Goal: Task Accomplishment & Management: Use online tool/utility

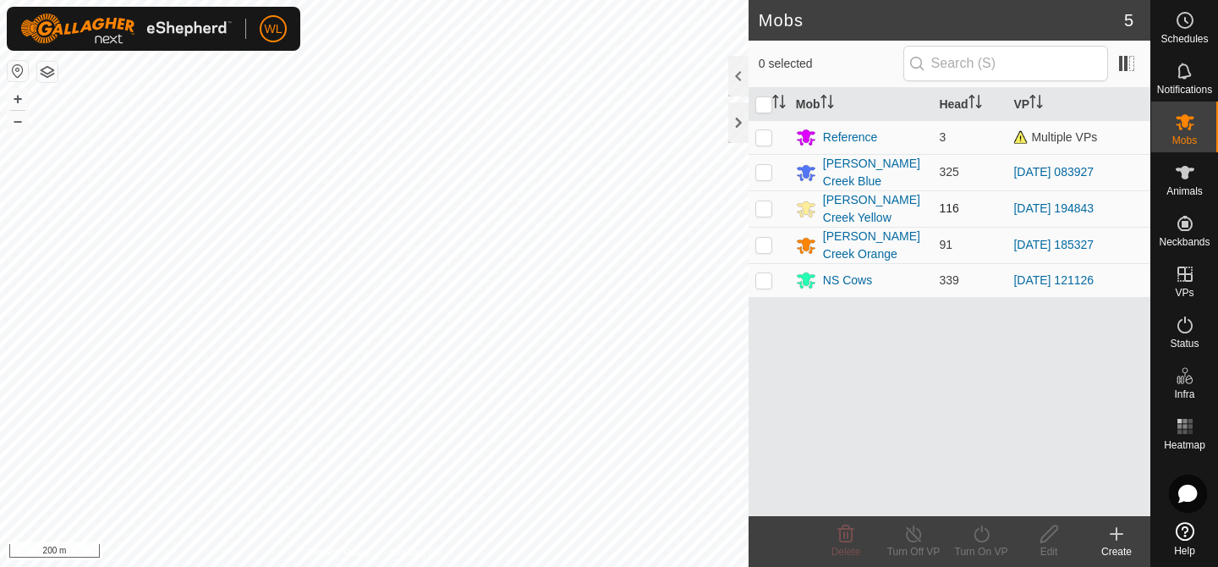
click at [772, 214] on td at bounding box center [769, 208] width 41 height 36
checkbox input "true"
click at [977, 545] on div "Turn On VP" at bounding box center [982, 551] width 68 height 15
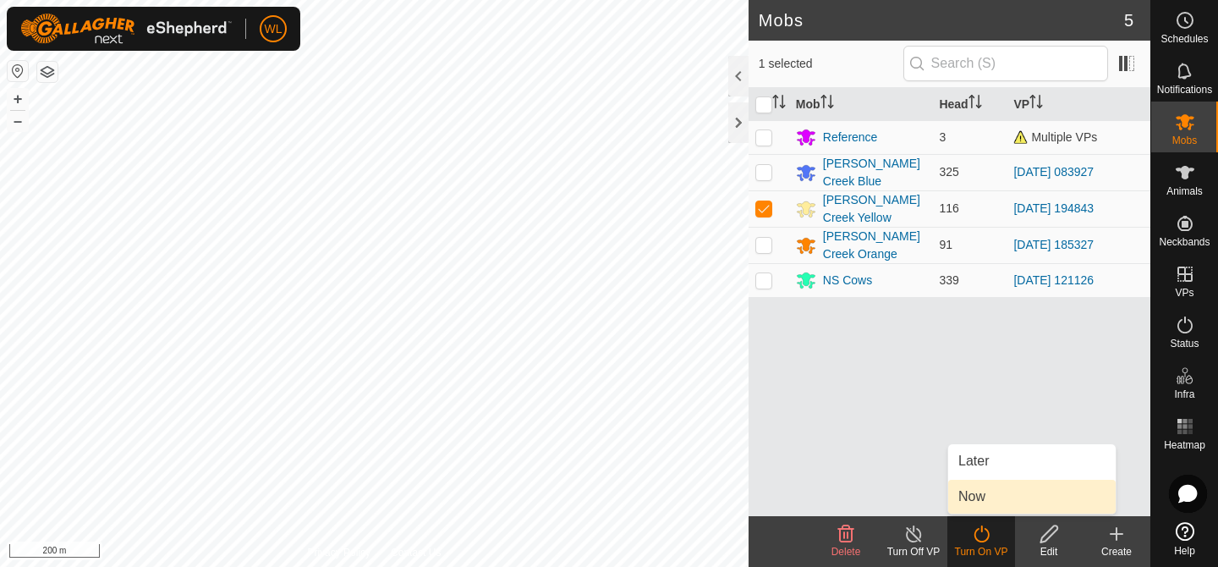
click at [974, 497] on link "Now" at bounding box center [1032, 497] width 168 height 34
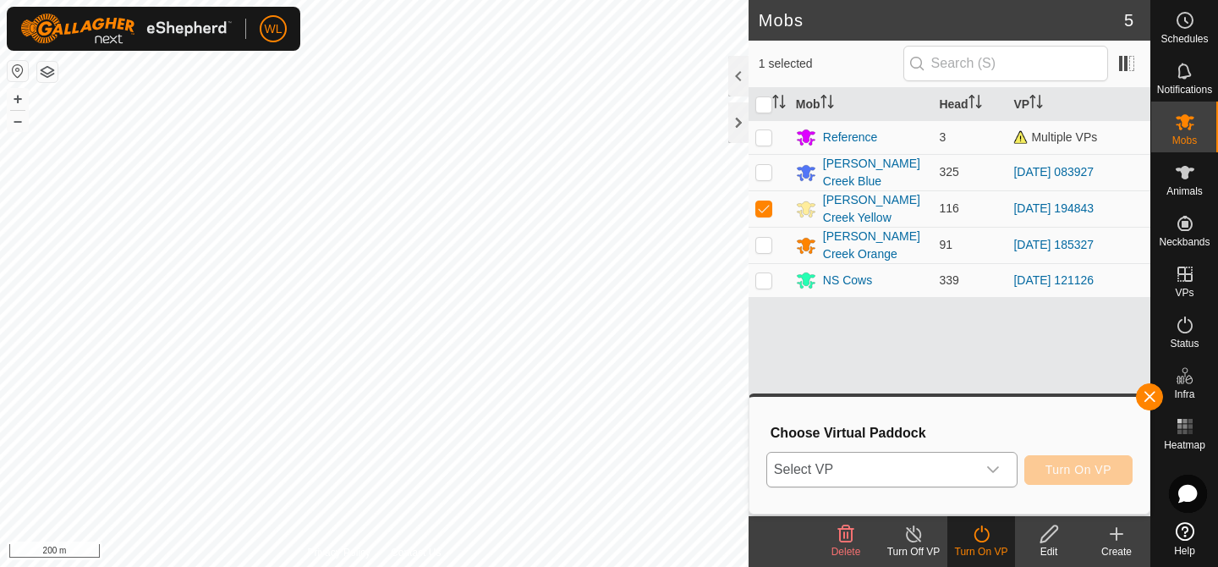
click at [993, 464] on icon "dropdown trigger" at bounding box center [993, 470] width 14 height 14
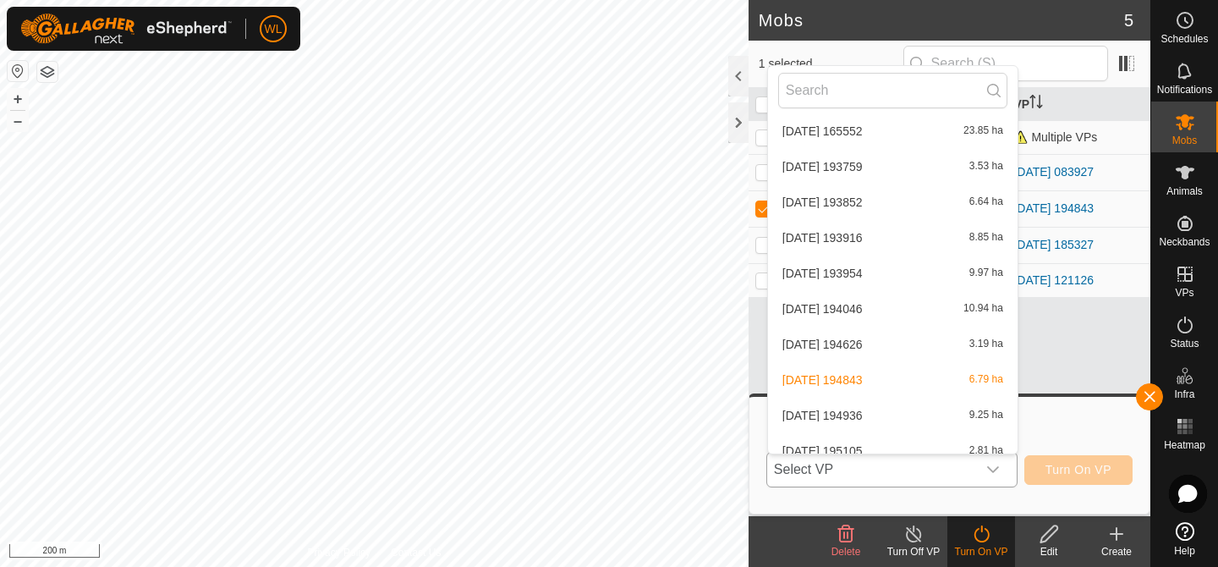
scroll to position [767, 0]
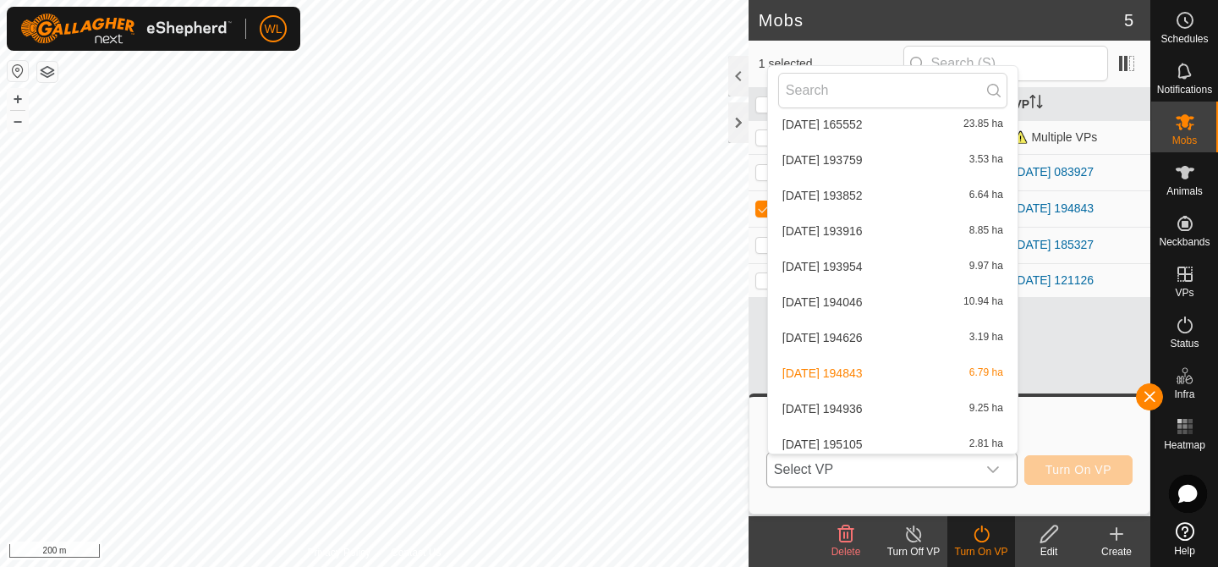
click at [863, 404] on li "2025-07-30 194936 9.25 ha" at bounding box center [893, 409] width 250 height 34
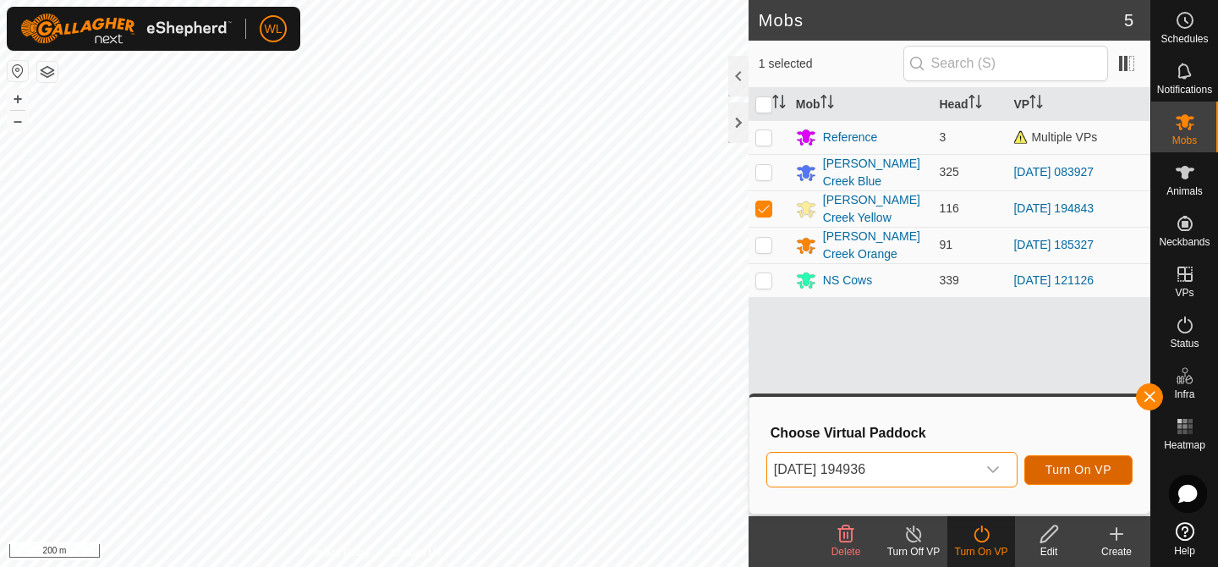
click at [1085, 465] on span "Turn On VP" at bounding box center [1079, 470] width 66 height 14
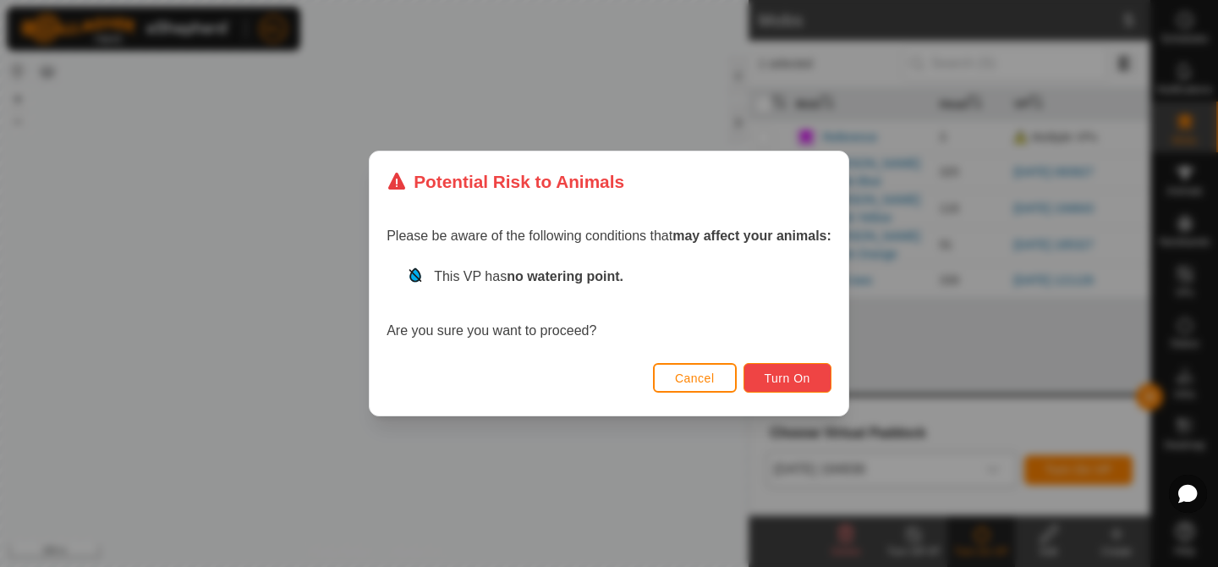
click at [783, 384] on span "Turn On" at bounding box center [788, 378] width 46 height 14
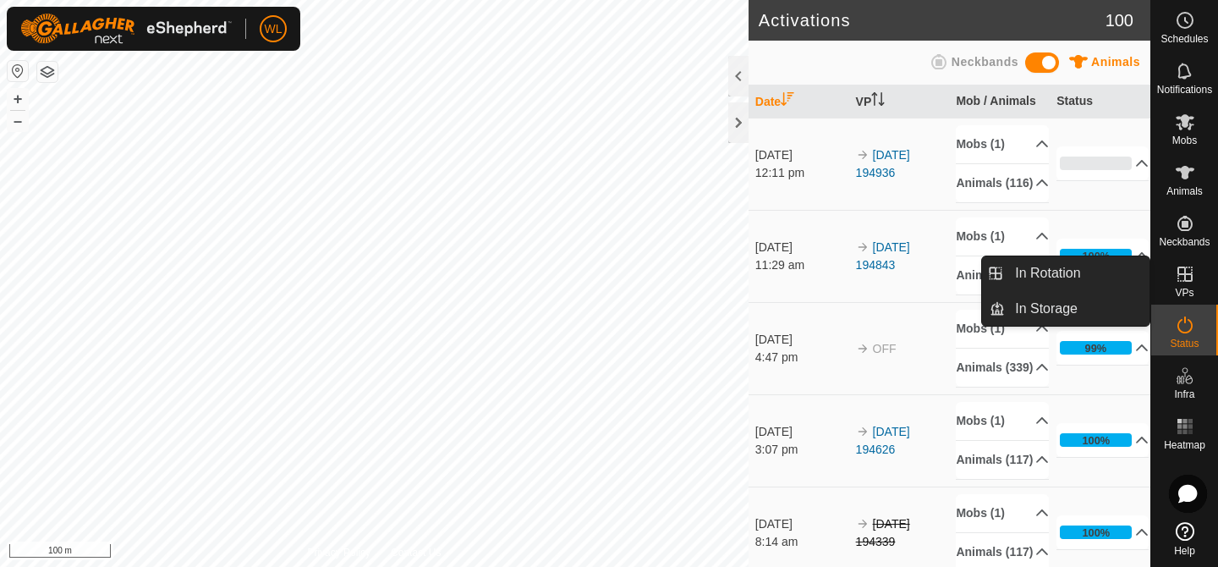
click at [1175, 288] on span "VPs" at bounding box center [1184, 293] width 19 height 10
click at [1082, 273] on link "In Rotation" at bounding box center [1077, 273] width 145 height 34
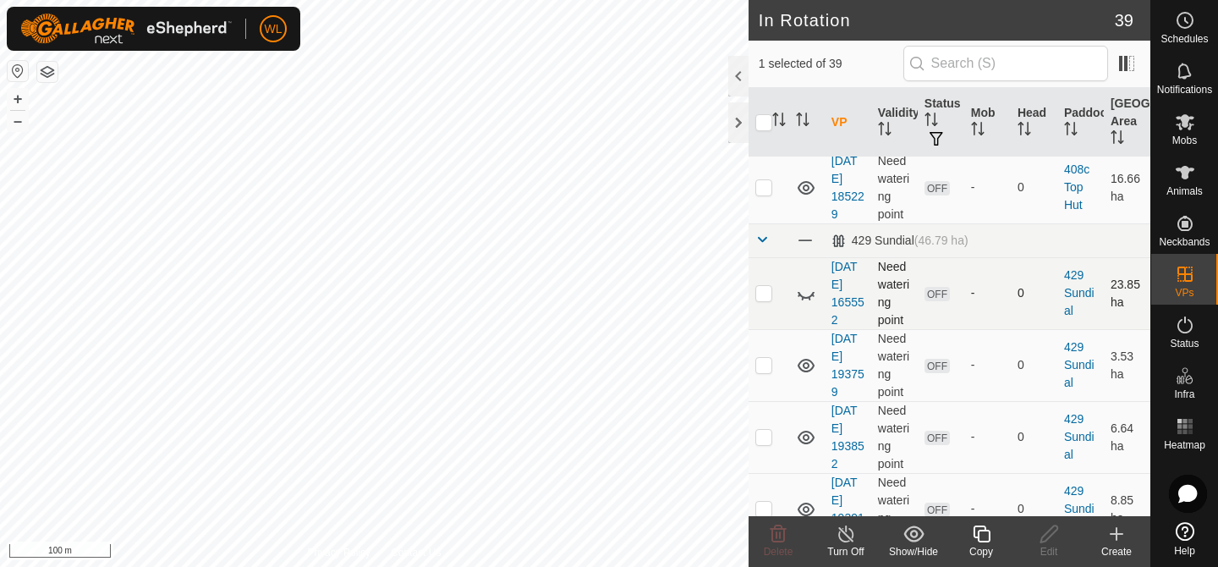
scroll to position [1509, 0]
checkbox input "true"
checkbox input "false"
checkbox input "true"
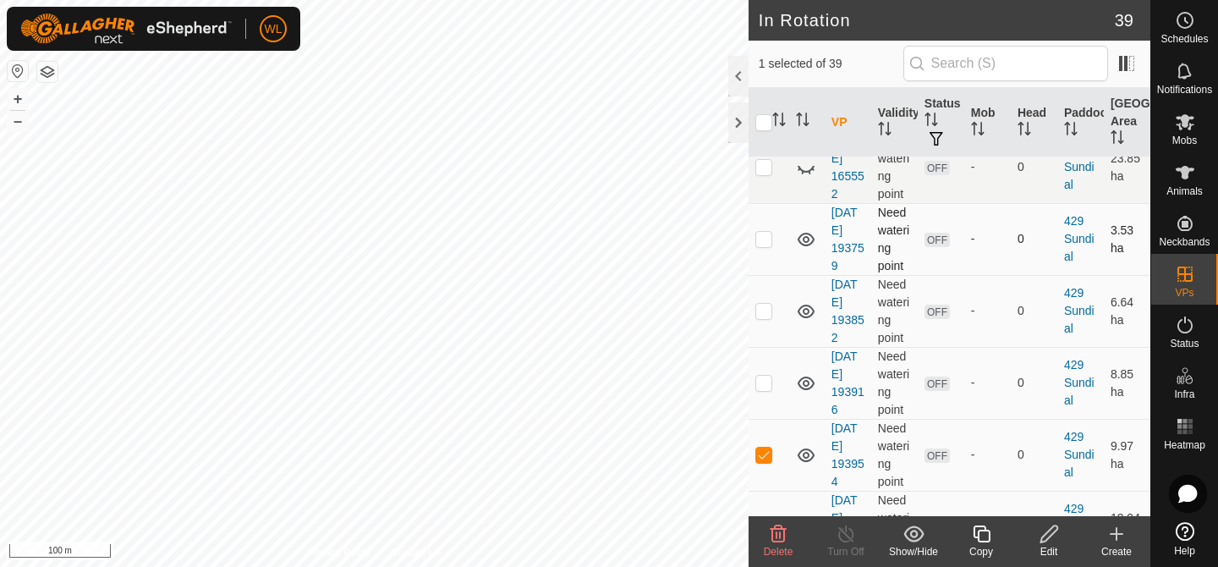
scroll to position [1639, 0]
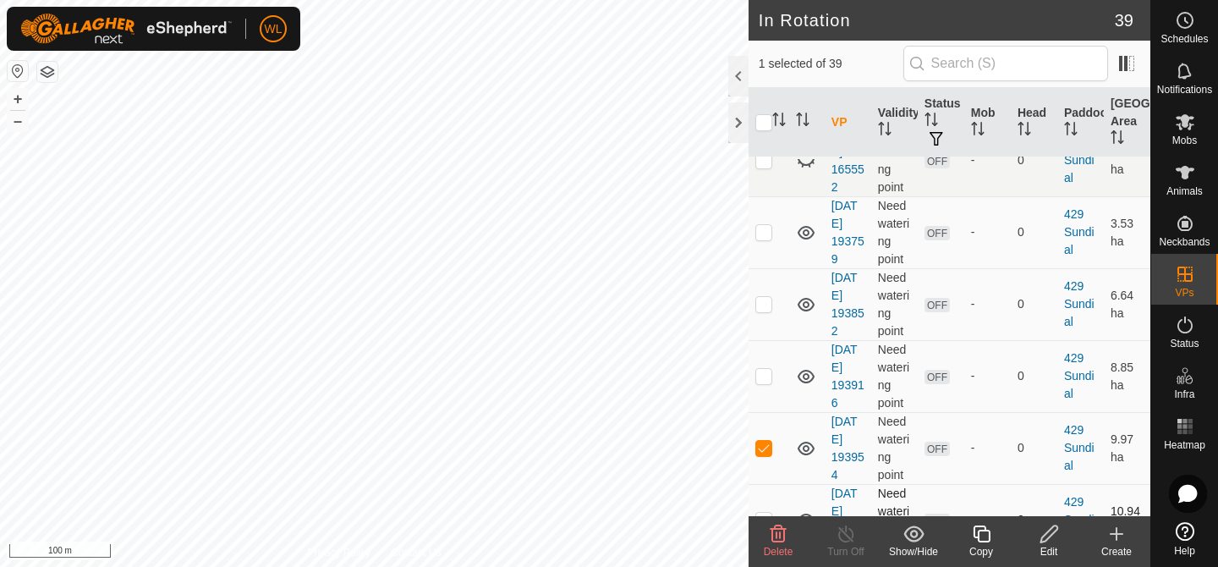
click at [762, 513] on p-checkbox at bounding box center [764, 520] width 17 height 14
checkbox input "true"
click at [772, 528] on icon at bounding box center [779, 533] width 16 height 17
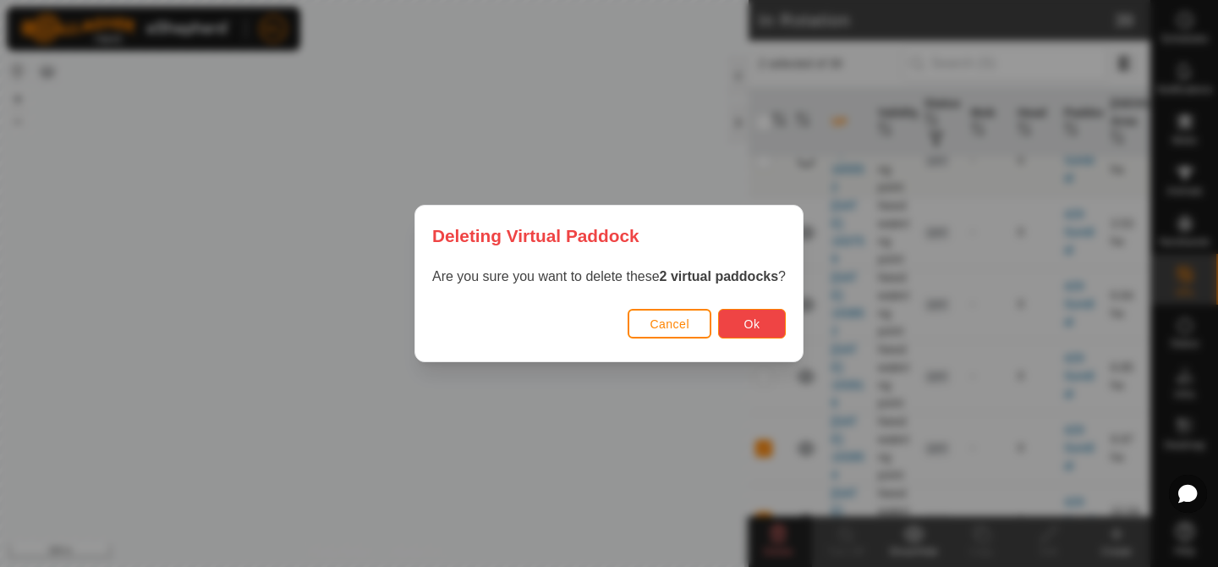
click at [739, 320] on button "Ok" at bounding box center [752, 324] width 68 height 30
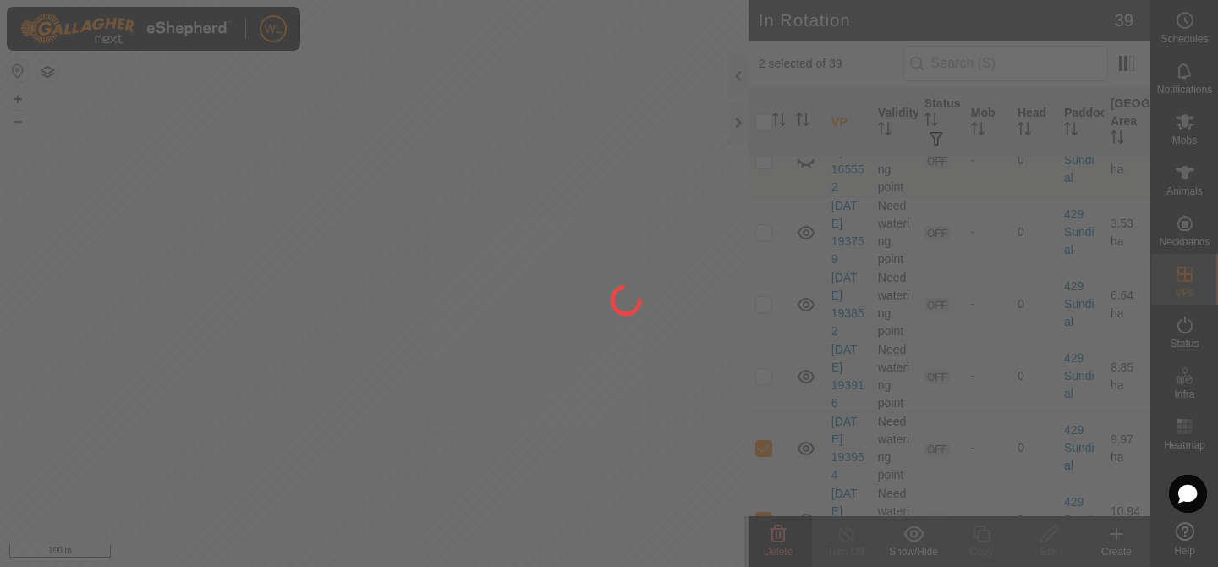
checkbox input "false"
